Goal: Task Accomplishment & Management: Manage account settings

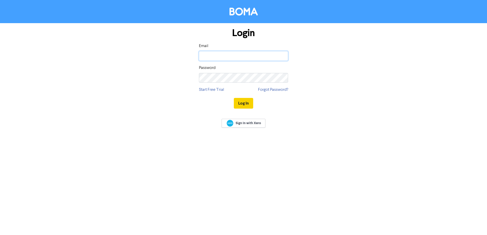
type input "[EMAIL_ADDRESS][DOMAIN_NAME]"
click at [240, 103] on button "Log In" at bounding box center [243, 103] width 19 height 11
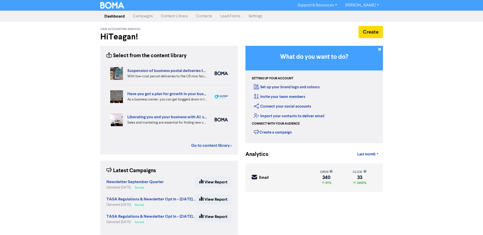
click at [201, 19] on link "Contacts" at bounding box center [204, 16] width 24 height 10
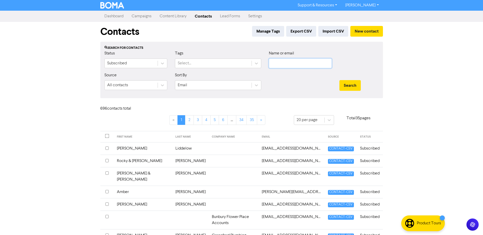
click at [301, 66] on input "text" at bounding box center [300, 64] width 63 height 10
type input "[PERSON_NAME]"
click at [339, 80] on button "Search" at bounding box center [349, 85] width 21 height 11
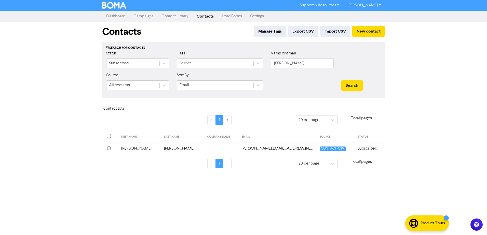
click at [133, 150] on td "[PERSON_NAME]" at bounding box center [139, 148] width 43 height 12
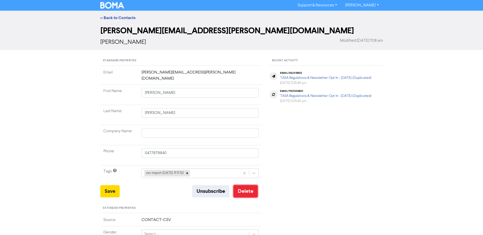
click at [246, 186] on button "Delete" at bounding box center [245, 191] width 24 height 12
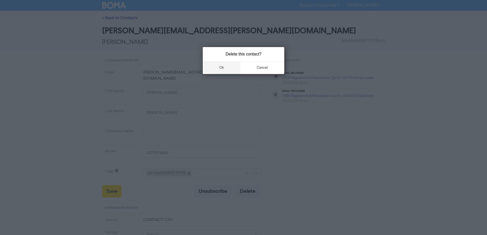
click at [219, 66] on button "ok" at bounding box center [222, 67] width 38 height 13
